Goal: Complete application form

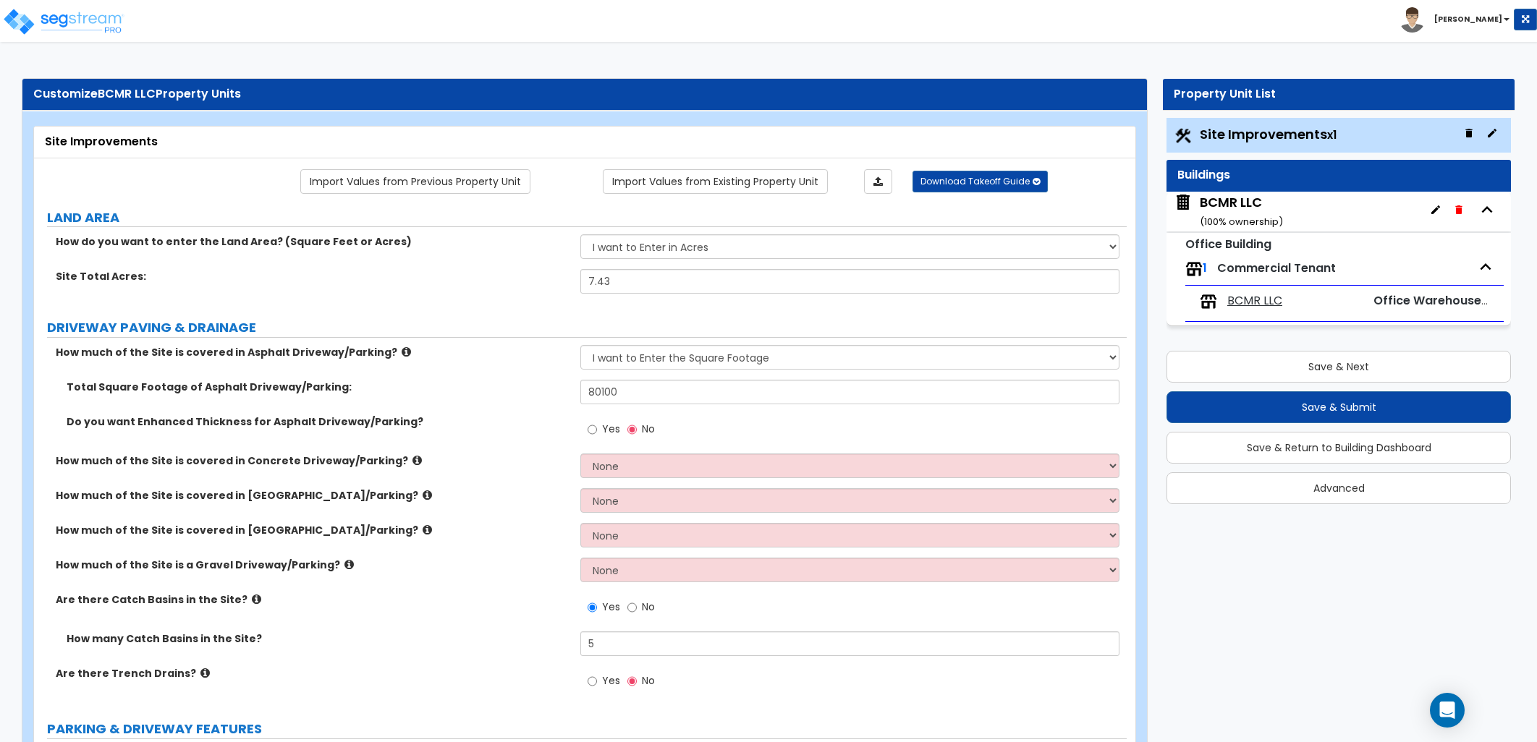
select select "2"
select select "1"
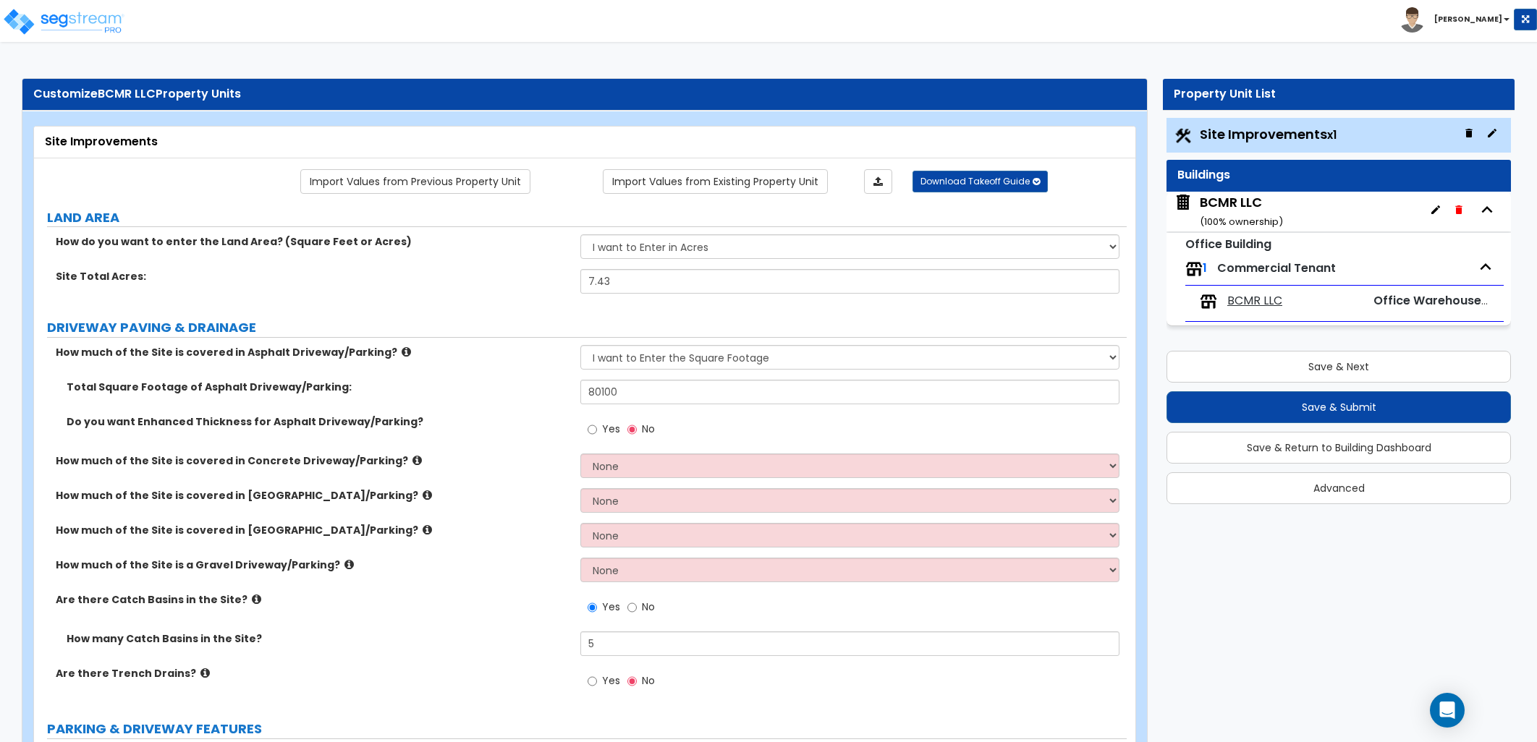
select select "1"
select select "4"
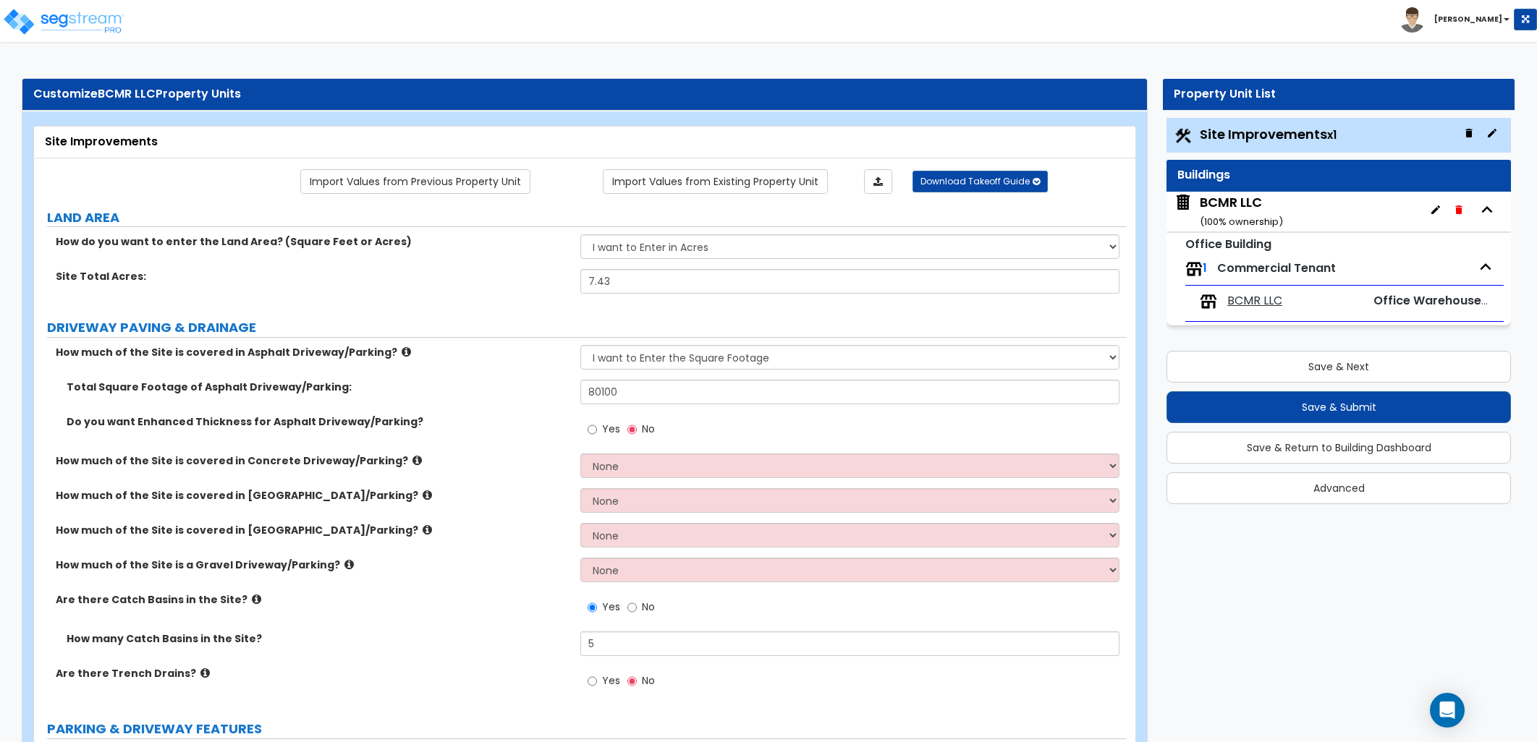
select select "1"
select select "2"
select select "1"
select select "2"
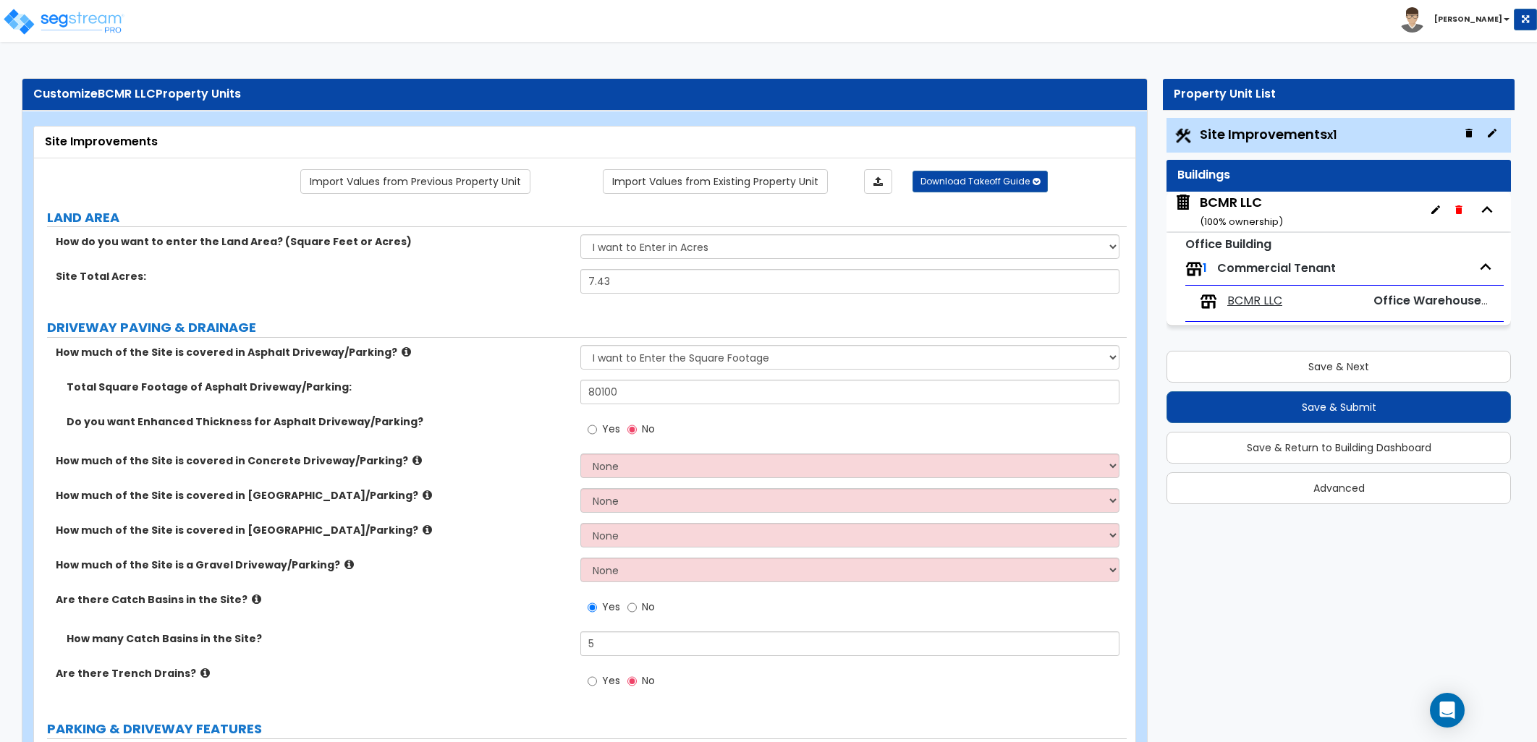
select select "4"
select select "6"
select select "1"
select select "5"
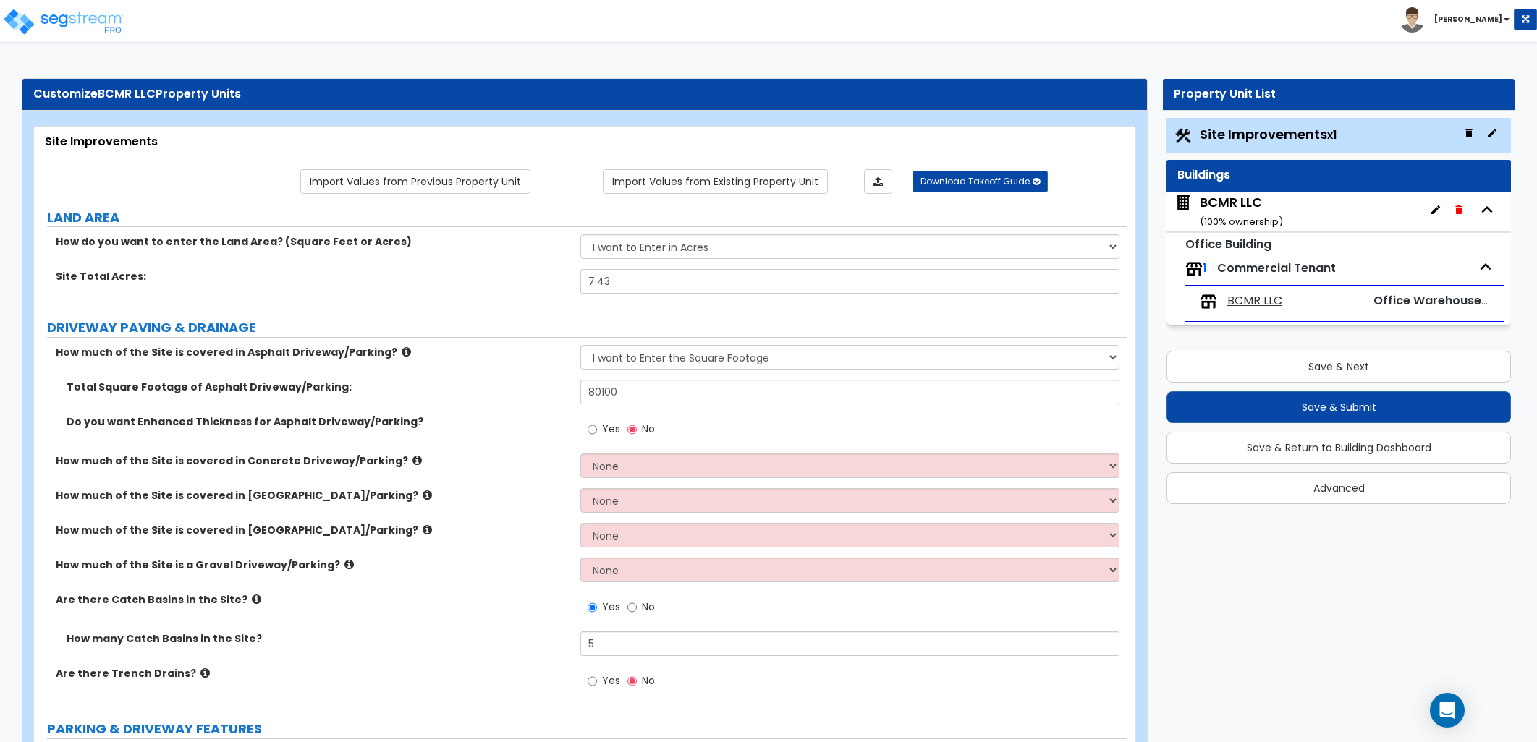
select select "5"
select select "2"
select select "1"
select select "4"
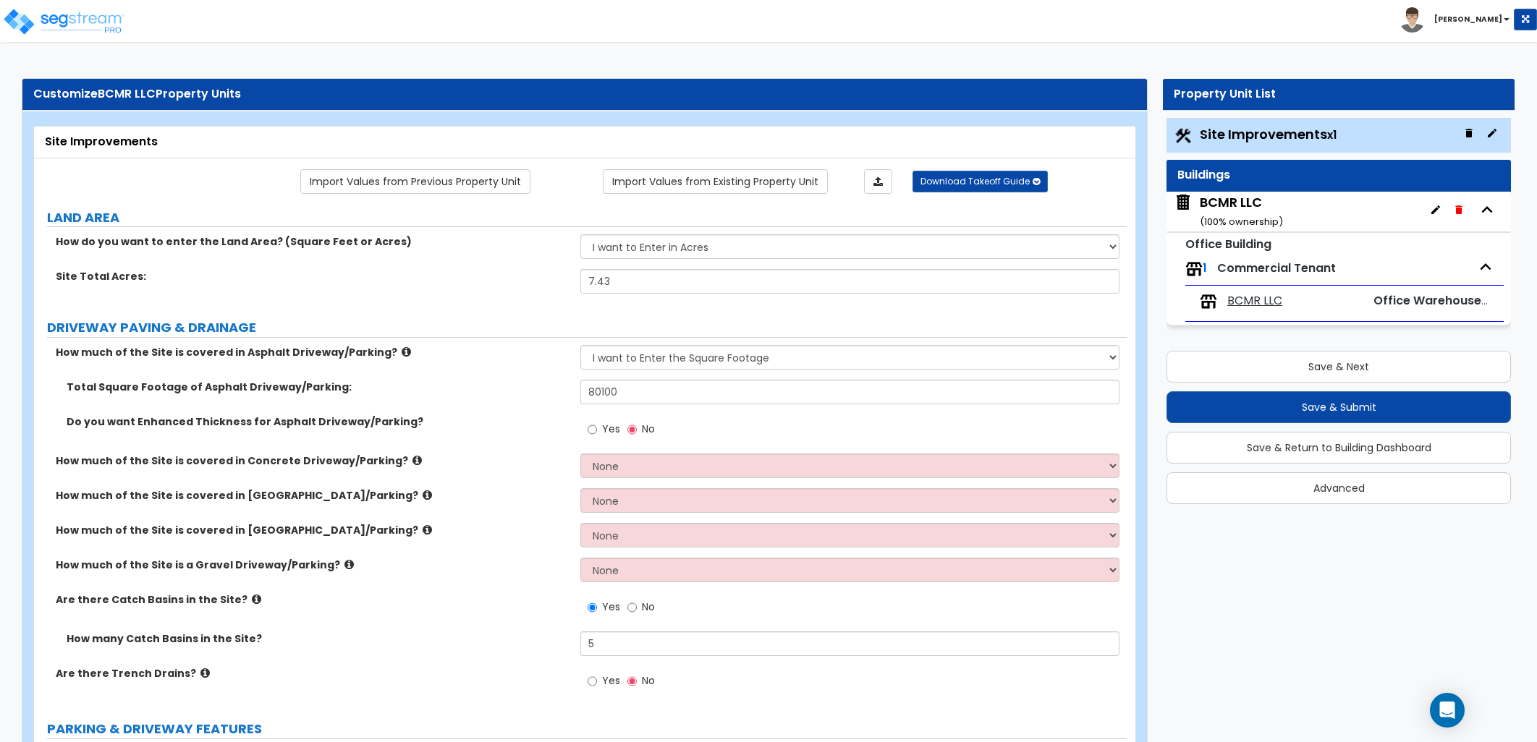
scroll to position [241, 0]
